Goal: Task Accomplishment & Management: Manage account settings

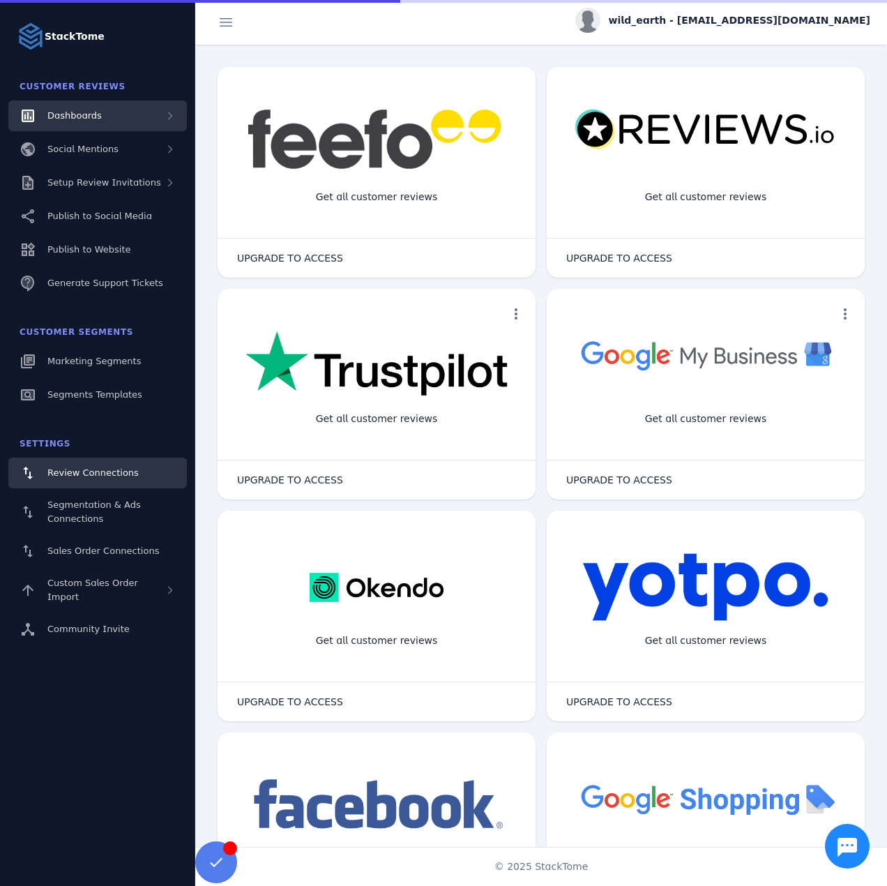
click at [84, 124] on div "Dashboards" at bounding box center [97, 115] width 179 height 31
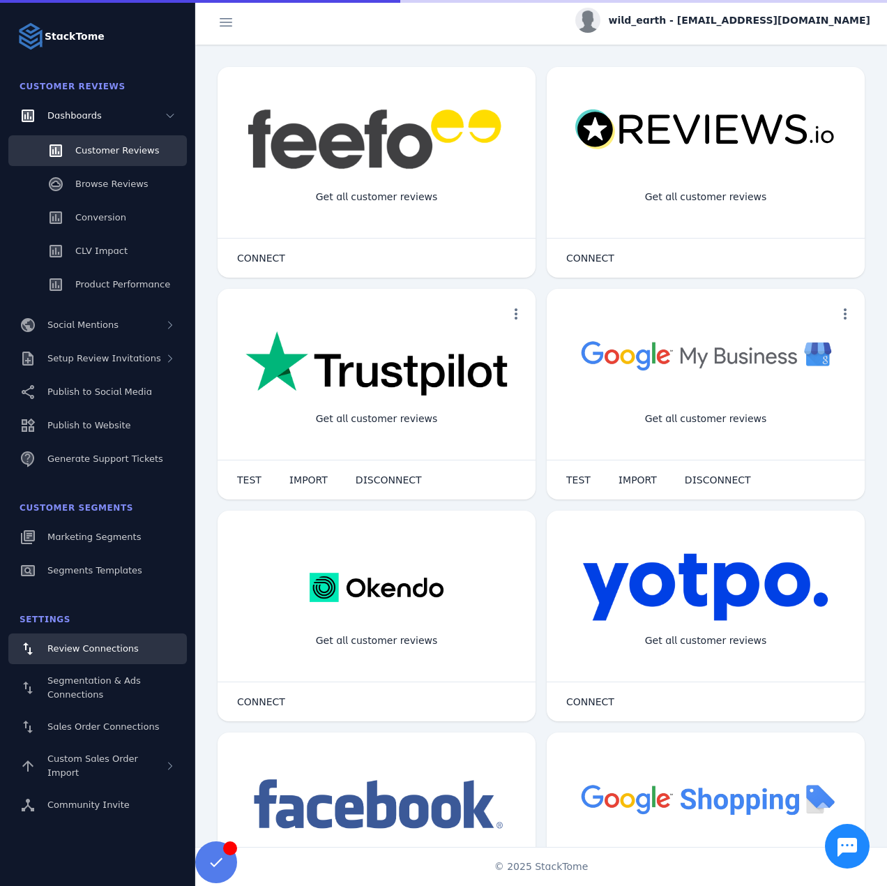
click at [83, 144] on div "Customer Reviews" at bounding box center [117, 151] width 84 height 14
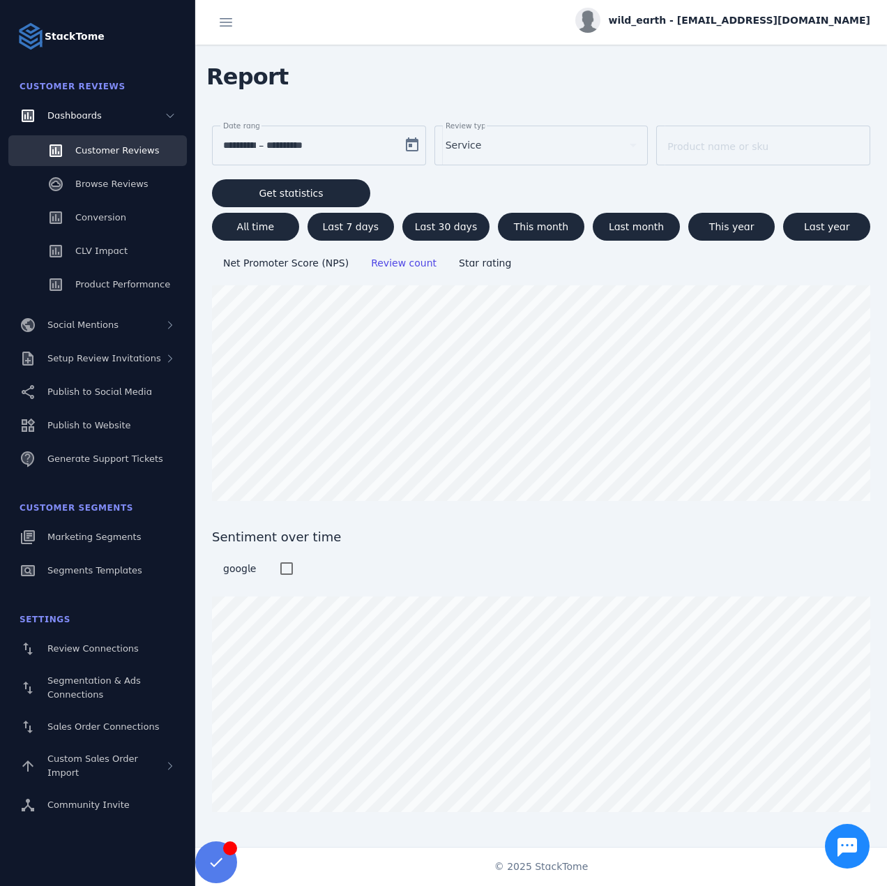
click at [523, 153] on div "Service" at bounding box center [542, 145] width 192 height 39
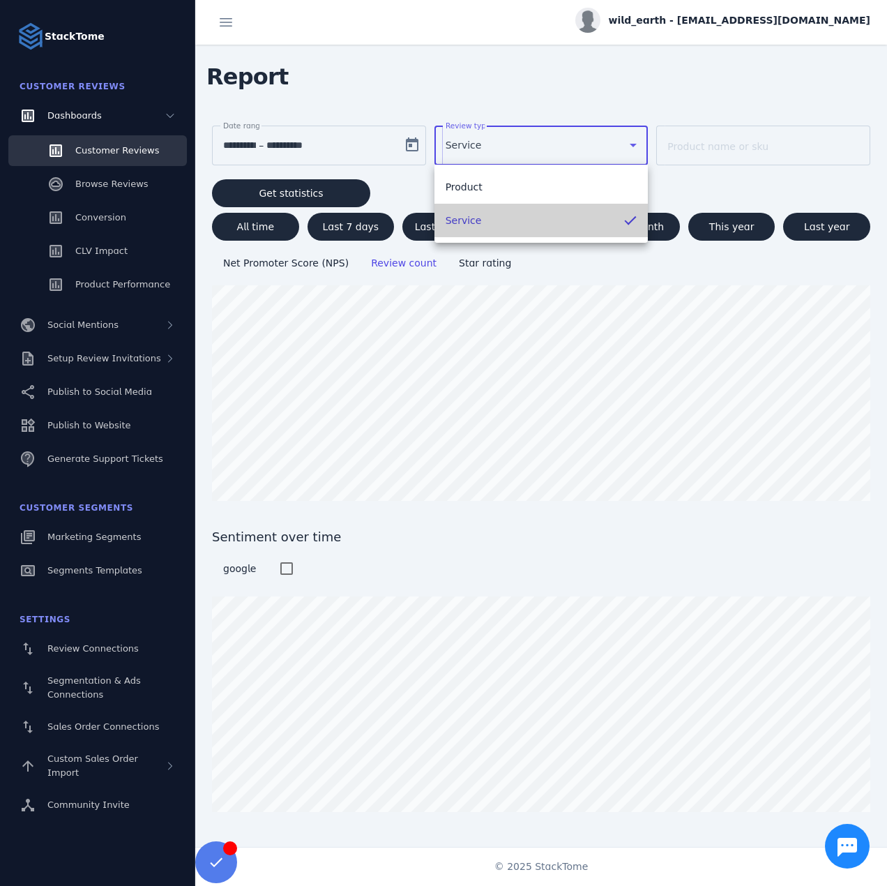
click at [502, 209] on mat-option "Service" at bounding box center [542, 220] width 214 height 33
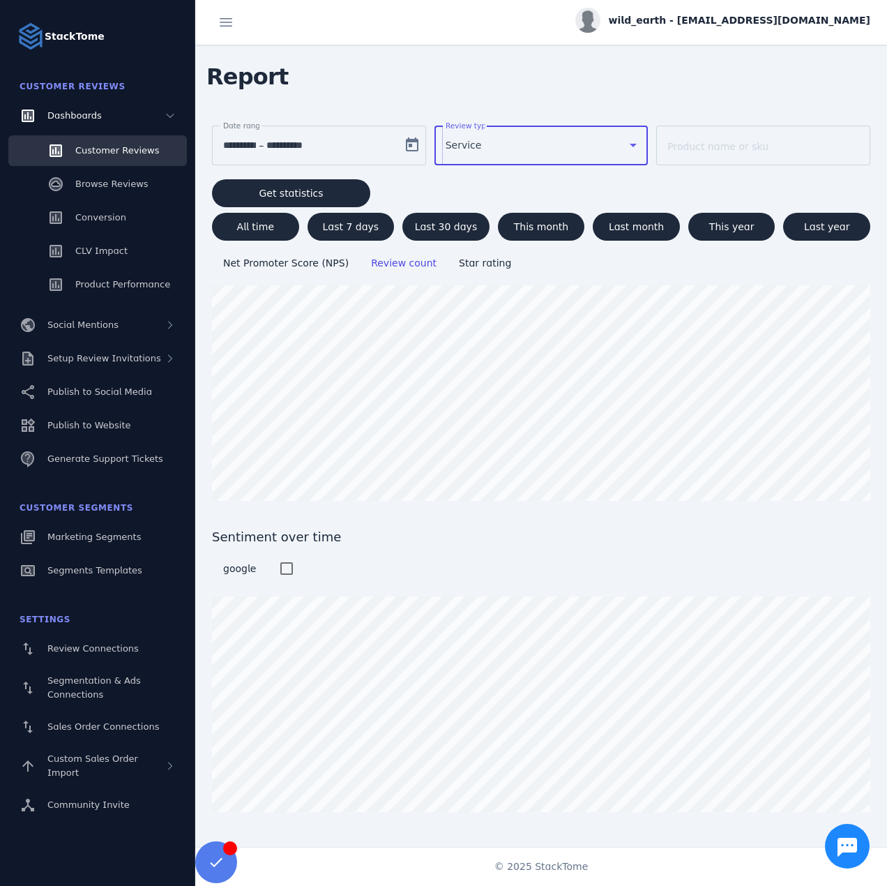
click at [465, 158] on div "Service" at bounding box center [542, 145] width 192 height 39
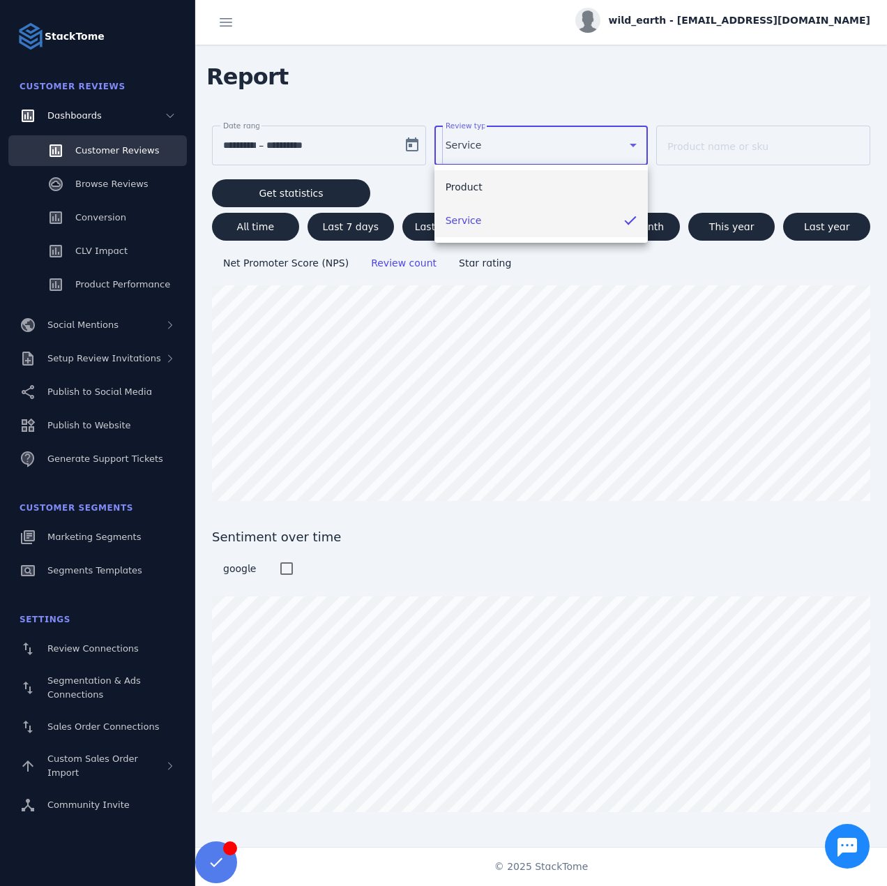
click at [476, 186] on span "Product" at bounding box center [464, 187] width 37 height 17
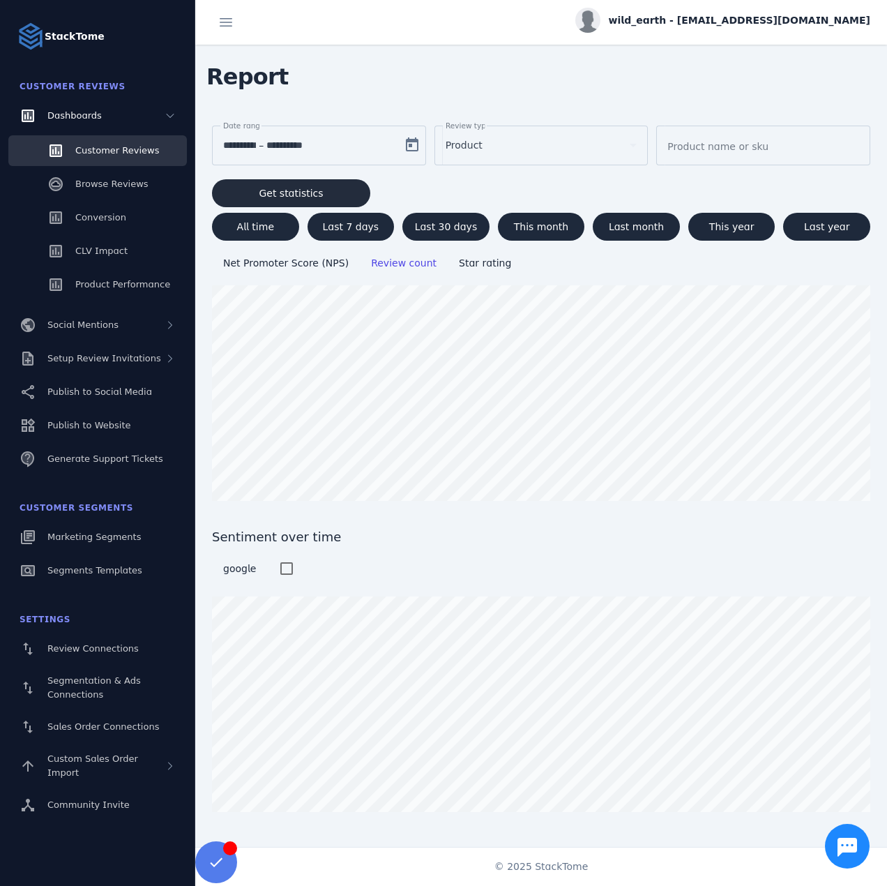
click at [276, 183] on span at bounding box center [291, 193] width 158 height 33
click at [270, 222] on span "All time" at bounding box center [255, 227] width 37 height 10
click at [343, 226] on span "Last 7 days" at bounding box center [351, 227] width 57 height 10
type input "**********"
click at [758, 24] on span "wild_earth - [EMAIL_ADDRESS][DOMAIN_NAME]" at bounding box center [740, 20] width 262 height 15
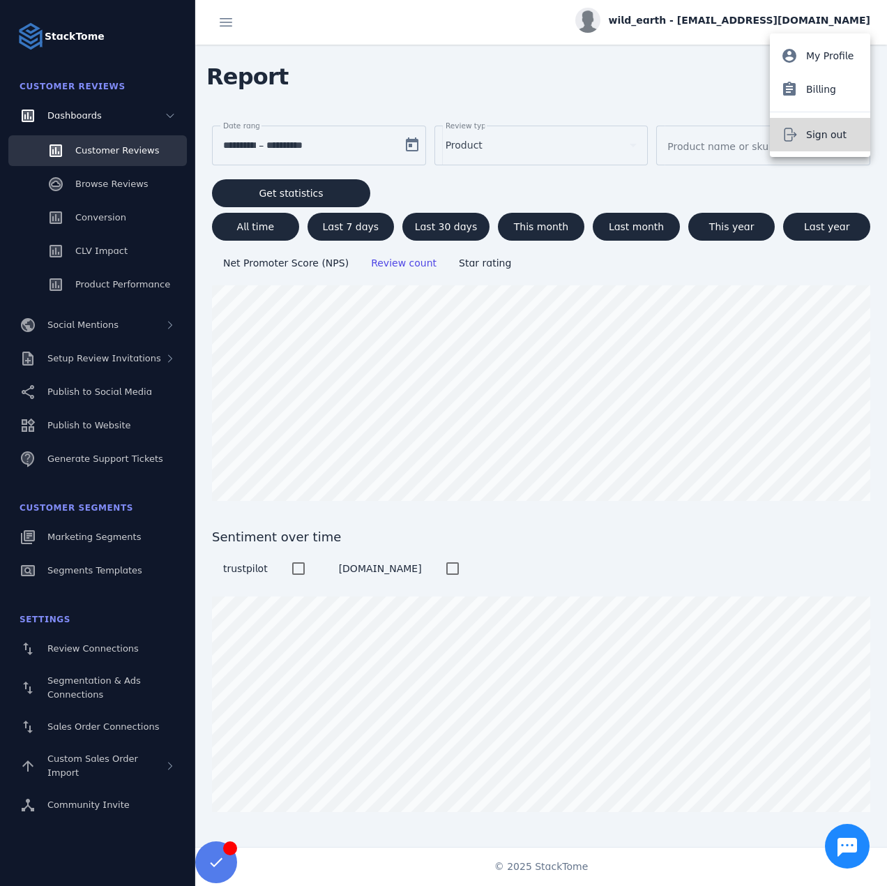
click at [830, 134] on span "Sign out" at bounding box center [827, 134] width 40 height 17
